Goal: Find contact information: Find contact information

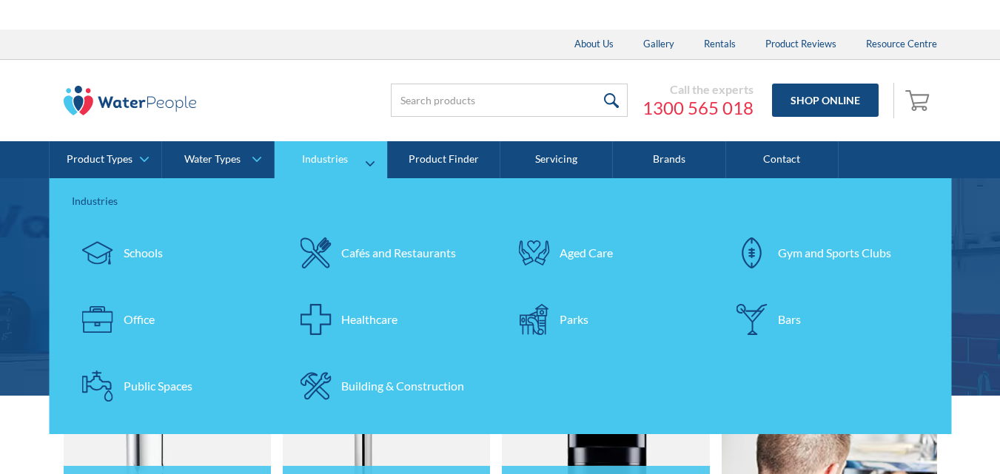
click at [369, 241] on link "Cafés and Restaurants" at bounding box center [391, 253] width 204 height 52
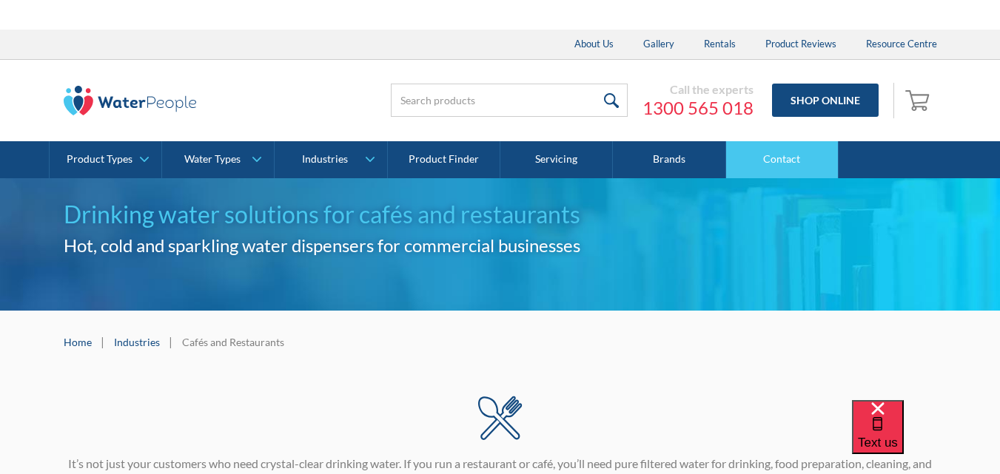
click at [799, 158] on link "Contact" at bounding box center [782, 159] width 112 height 37
